Goal: Navigation & Orientation: Find specific page/section

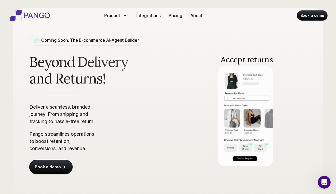
scroll to position [22, 0]
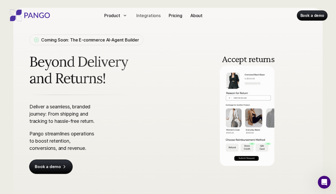
click at [147, 16] on p "Integrations" at bounding box center [148, 15] width 24 height 6
